Goal: Book appointment/travel/reservation

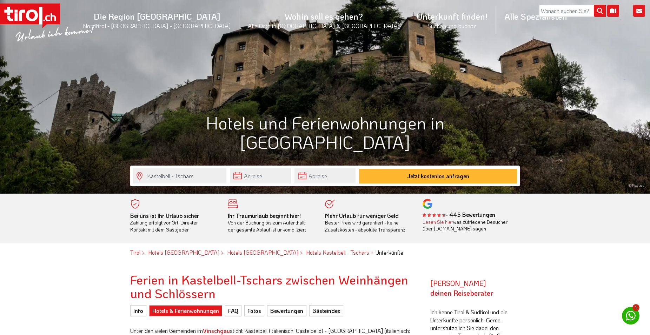
scroll to position [143, 0]
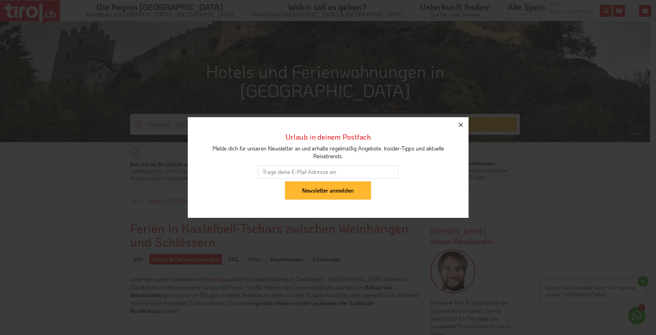
click at [463, 129] on button "button" at bounding box center [460, 124] width 15 height 15
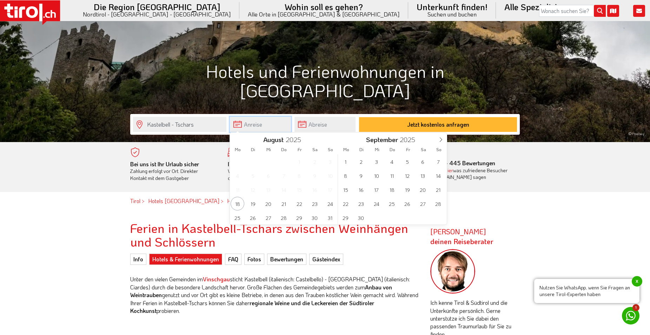
click at [252, 125] on input "text" at bounding box center [260, 124] width 61 height 15
click at [343, 218] on span "29" at bounding box center [346, 218] width 14 height 14
click at [410, 158] on span "3" at bounding box center [407, 162] width 14 height 14
type input "[DATE]"
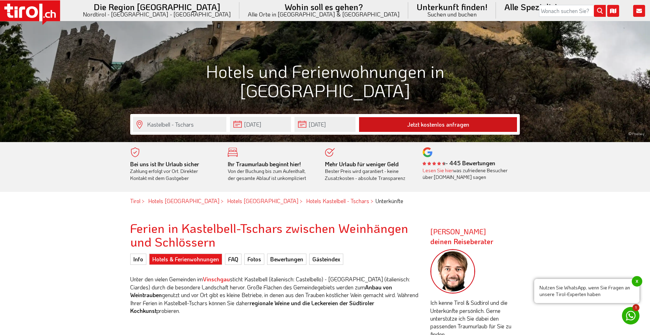
click at [434, 125] on button "Jetzt kostenlos anfragen" at bounding box center [438, 124] width 158 height 15
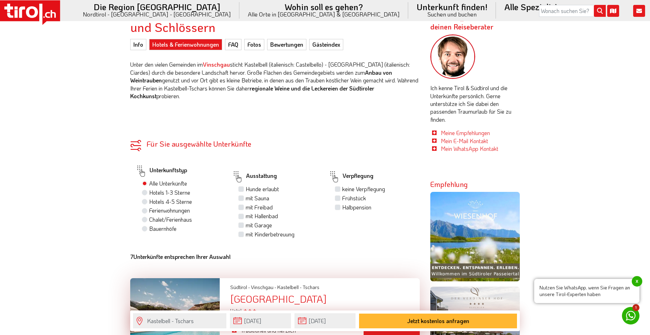
scroll to position [501, 0]
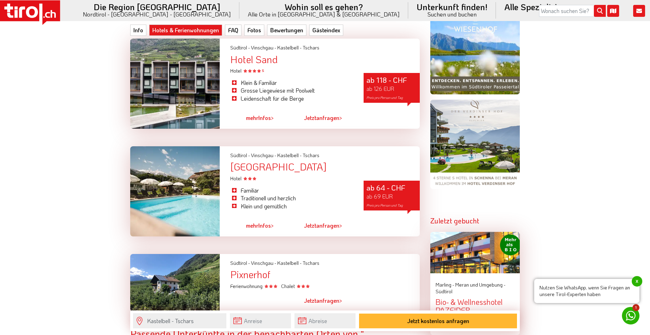
scroll to position [608, 0]
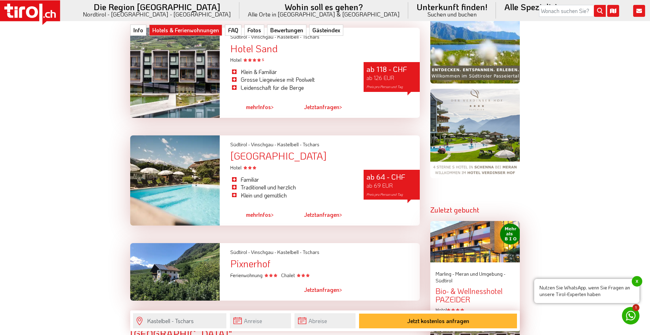
click at [277, 151] on div "[GEOGRAPHIC_DATA]" at bounding box center [324, 156] width 189 height 11
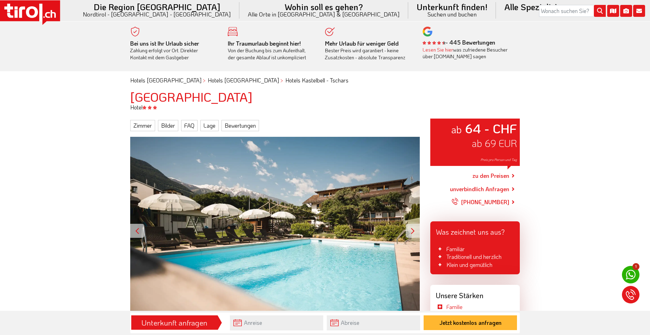
click at [412, 230] on div at bounding box center [413, 231] width 14 height 14
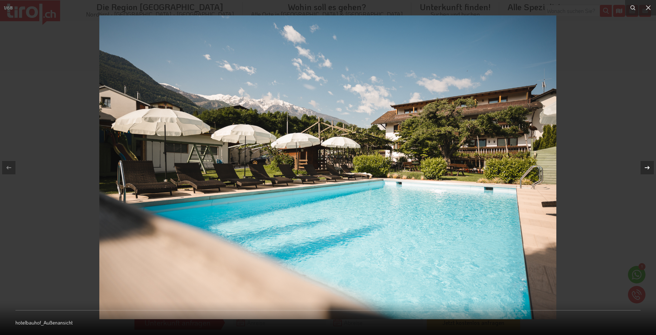
click at [649, 169] on icon at bounding box center [647, 167] width 8 height 8
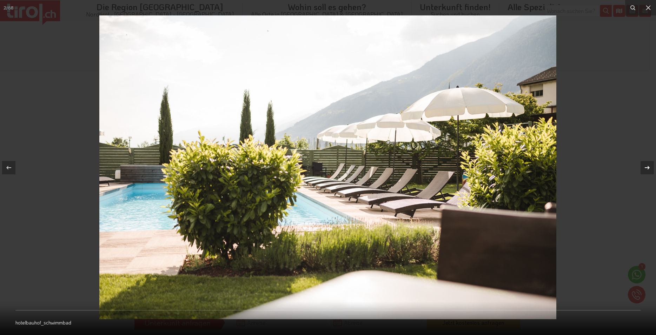
click at [649, 169] on icon at bounding box center [647, 167] width 8 height 8
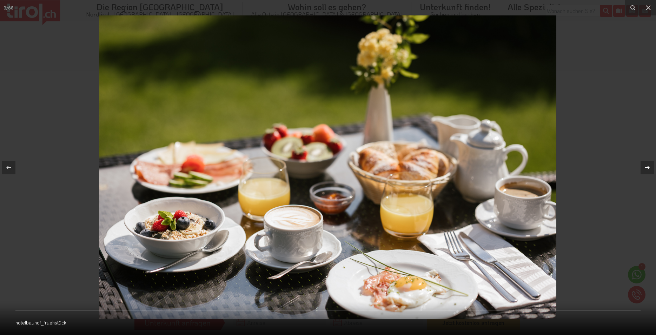
click at [649, 169] on icon at bounding box center [647, 167] width 8 height 8
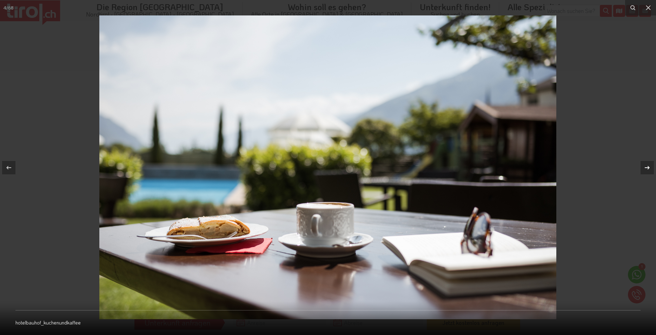
click at [649, 169] on icon at bounding box center [647, 167] width 8 height 8
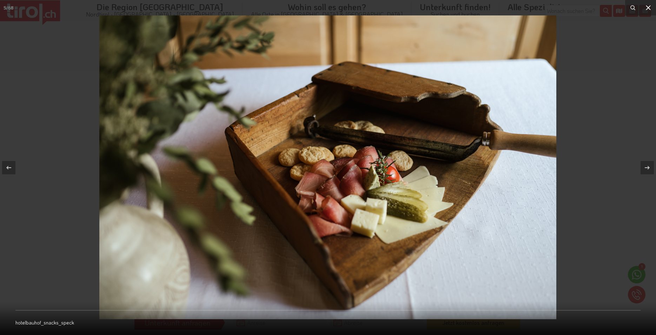
click at [649, 4] on icon at bounding box center [648, 8] width 8 height 8
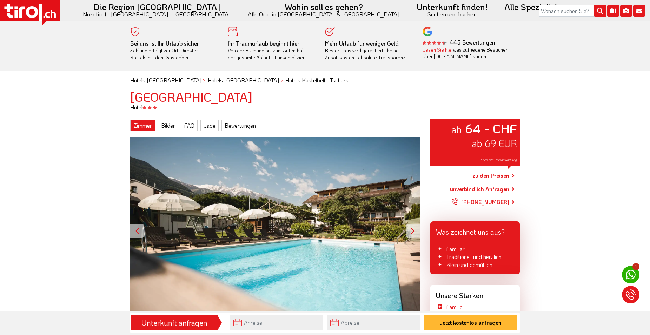
click at [143, 127] on link "Zimmer" at bounding box center [142, 125] width 25 height 11
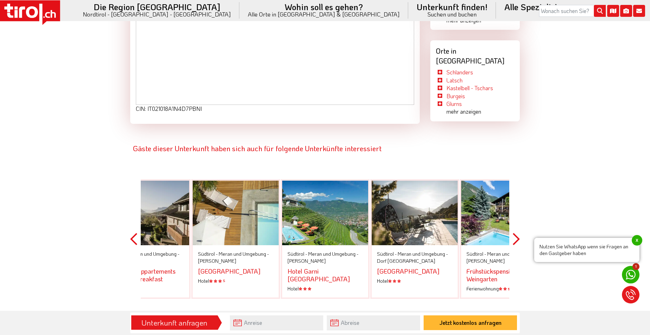
scroll to position [1386, 0]
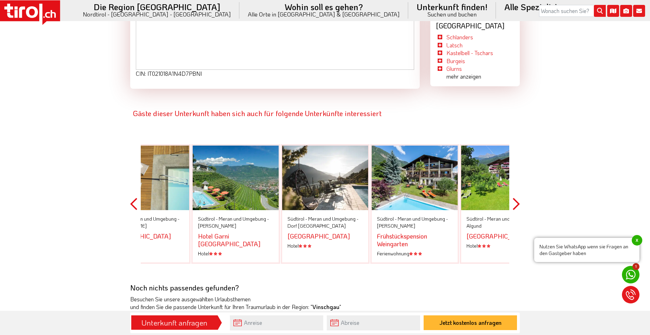
click at [271, 181] on div at bounding box center [236, 178] width 86 height 65
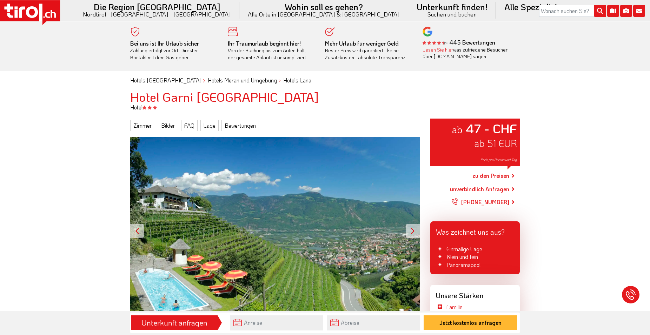
click at [406, 231] on div at bounding box center [413, 231] width 14 height 14
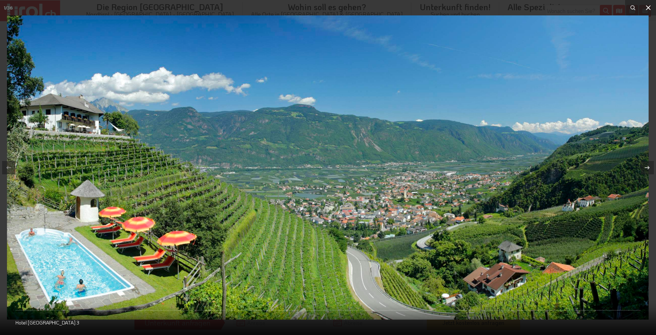
click at [648, 8] on icon at bounding box center [648, 7] width 5 height 5
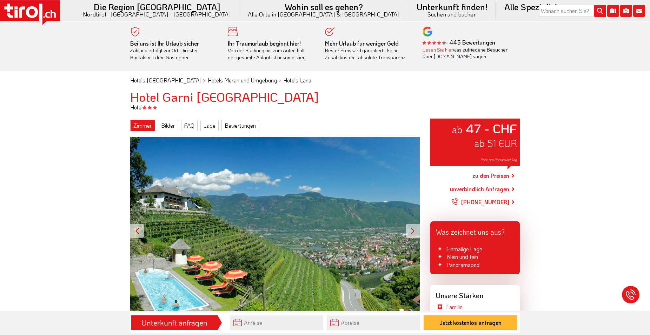
click at [149, 125] on link "Zimmer" at bounding box center [142, 125] width 25 height 11
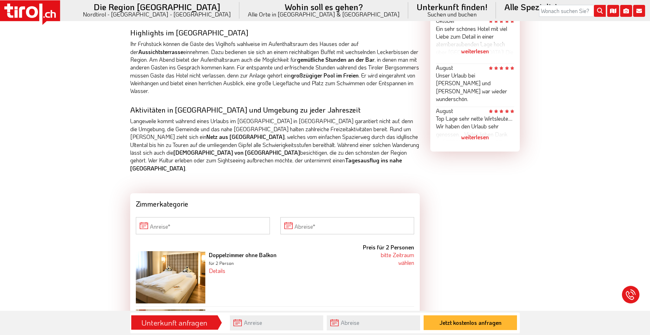
scroll to position [483, 0]
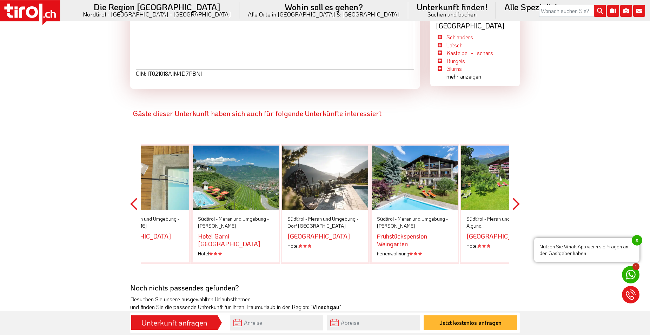
scroll to position [1386, 0]
click at [348, 176] on div at bounding box center [325, 178] width 86 height 65
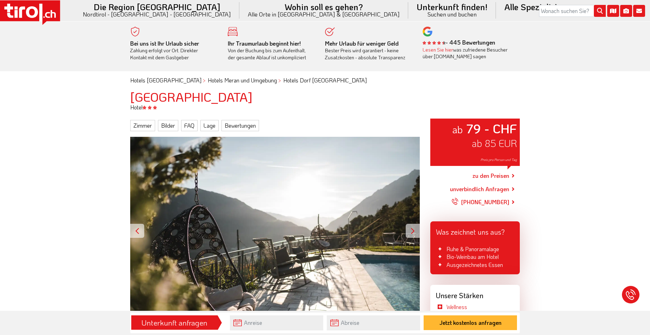
click at [412, 234] on div at bounding box center [413, 231] width 14 height 14
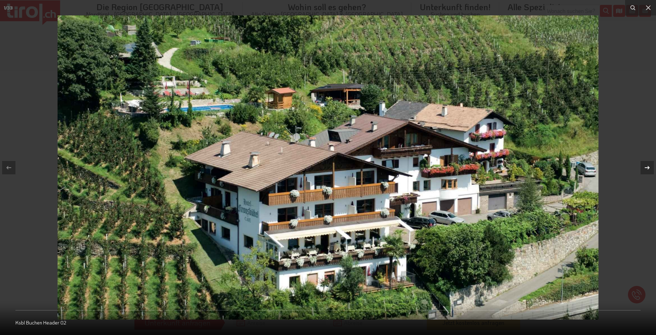
click at [648, 166] on icon at bounding box center [647, 167] width 8 height 8
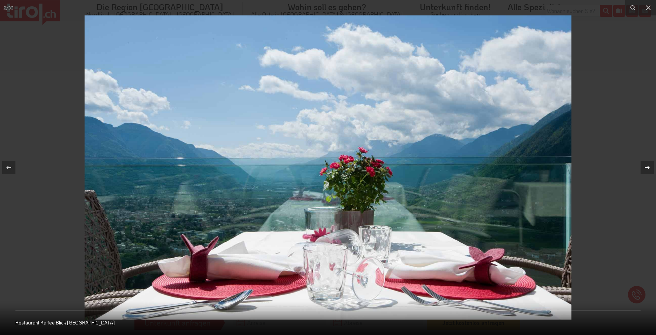
click at [648, 166] on icon at bounding box center [647, 167] width 8 height 8
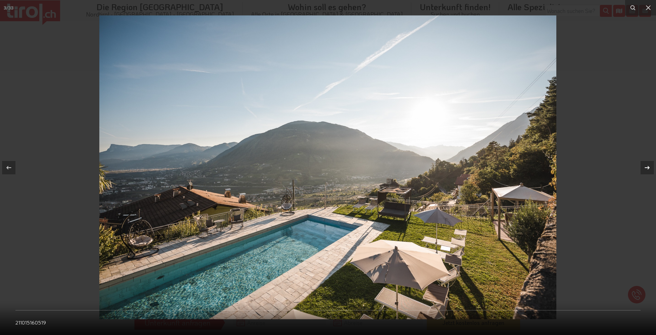
click at [648, 166] on icon at bounding box center [647, 167] width 8 height 8
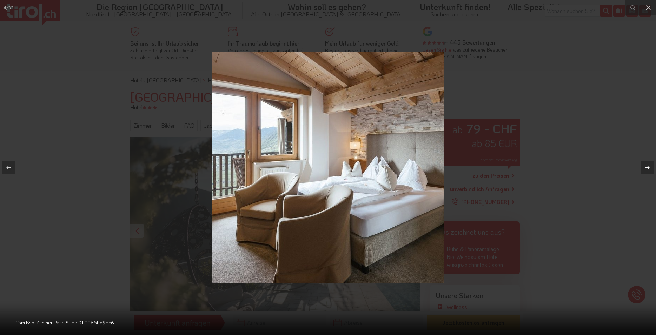
click at [648, 166] on icon at bounding box center [647, 167] width 8 height 8
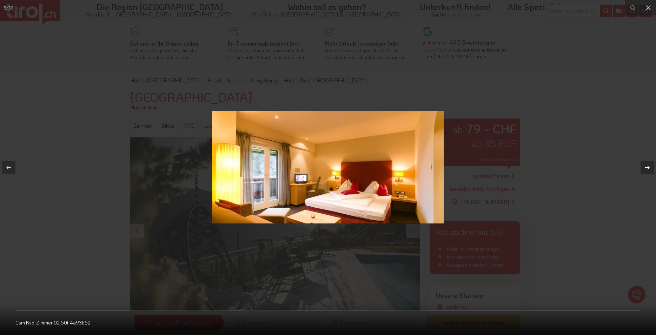
click at [648, 166] on icon at bounding box center [647, 167] width 8 height 8
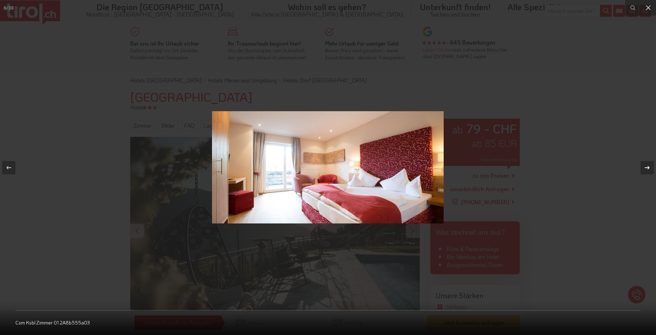
click at [648, 166] on icon at bounding box center [647, 167] width 8 height 8
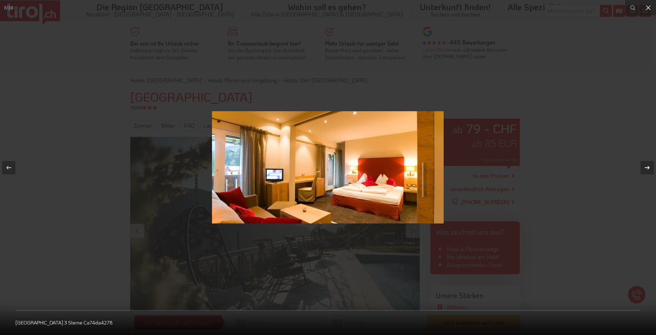
click at [648, 166] on icon at bounding box center [647, 167] width 8 height 8
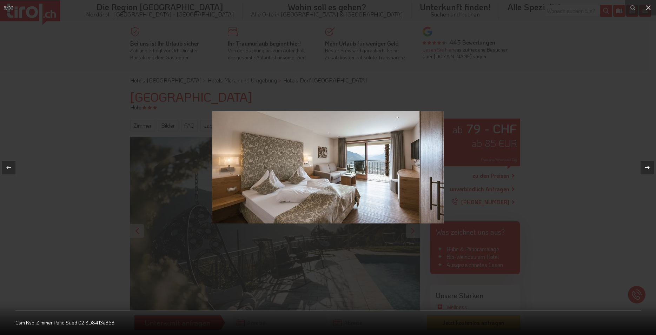
click at [648, 166] on icon at bounding box center [647, 167] width 8 height 8
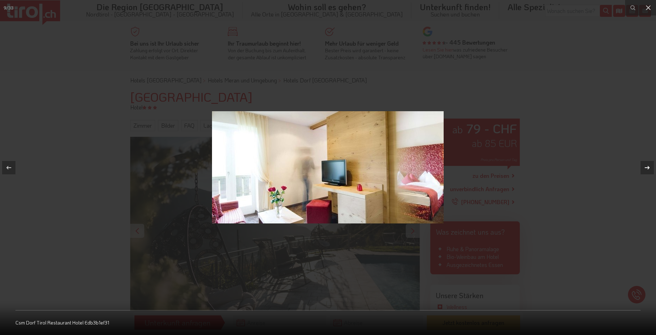
click at [648, 166] on icon at bounding box center [647, 167] width 8 height 8
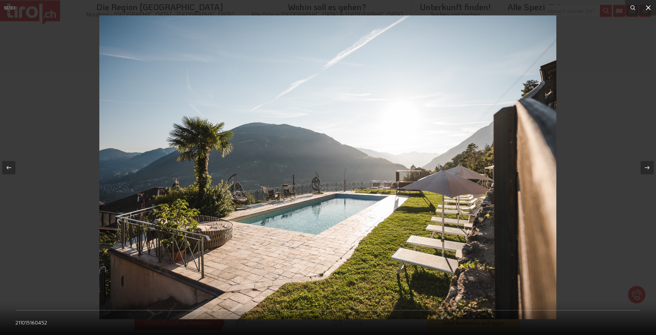
click at [649, 10] on icon at bounding box center [648, 8] width 8 height 8
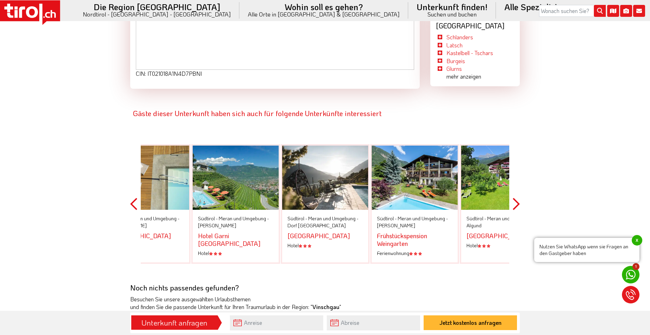
scroll to position [1386, 0]
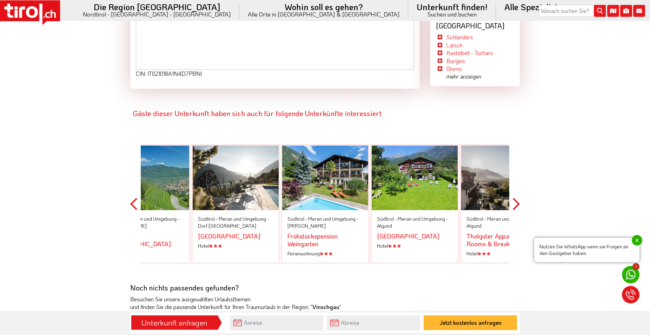
click at [521, 195] on div "Gäste dieser Unterkunft haben sich auch für folgende Unterkünfte interessiert P…" at bounding box center [325, 186] width 400 height 195
click at [514, 194] on button "Next" at bounding box center [516, 204] width 7 height 159
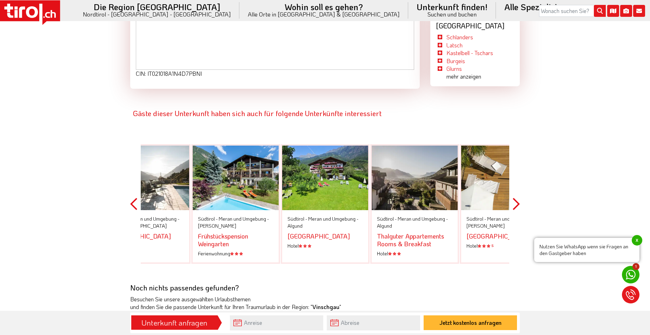
click at [514, 194] on button "Next" at bounding box center [516, 204] width 7 height 159
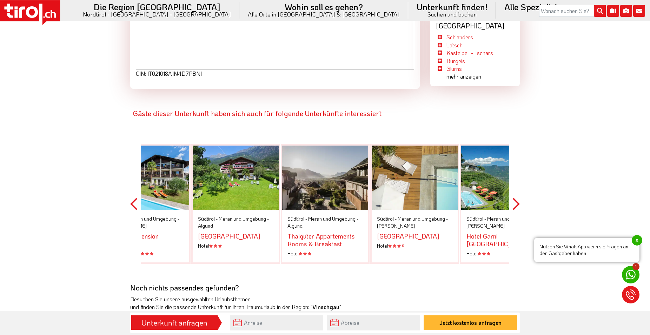
click at [514, 194] on button "Next" at bounding box center [516, 204] width 7 height 159
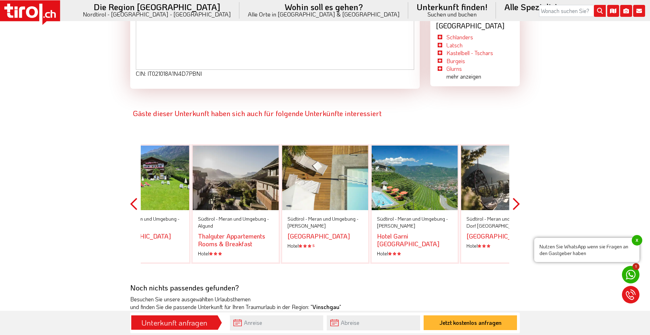
click at [514, 194] on button "Next" at bounding box center [516, 204] width 7 height 159
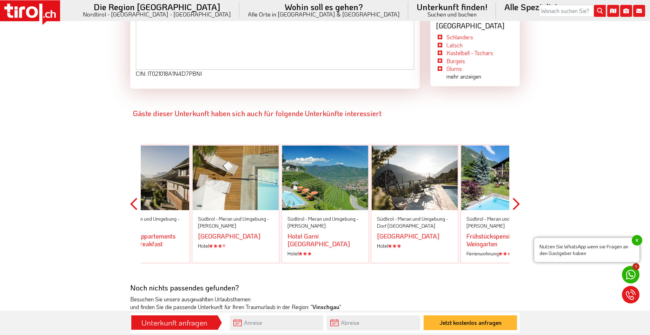
click at [514, 194] on button "Next" at bounding box center [516, 204] width 7 height 159
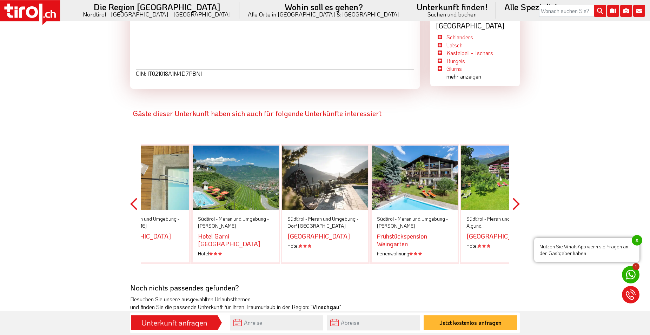
click at [356, 170] on div at bounding box center [325, 178] width 86 height 65
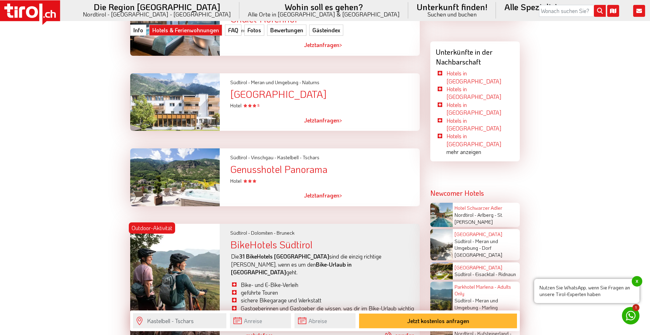
scroll to position [1038, 0]
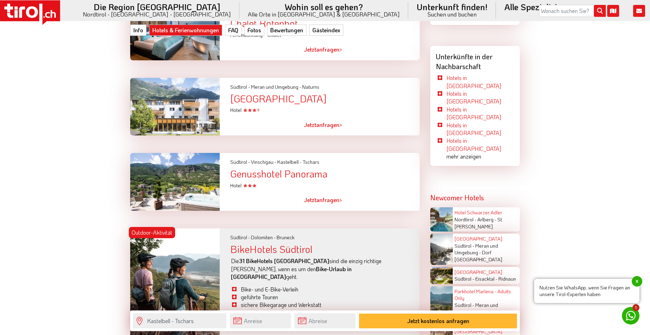
click at [296, 168] on div "Genusshotel Panorama" at bounding box center [324, 173] width 189 height 11
click at [324, 168] on div "Genusshotel Panorama" at bounding box center [324, 173] width 189 height 11
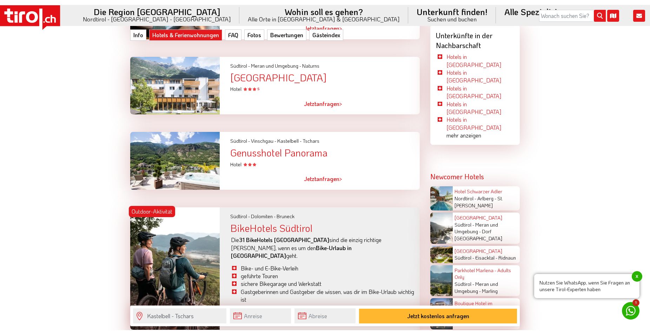
scroll to position [1074, 0]
